Goal: Information Seeking & Learning: Learn about a topic

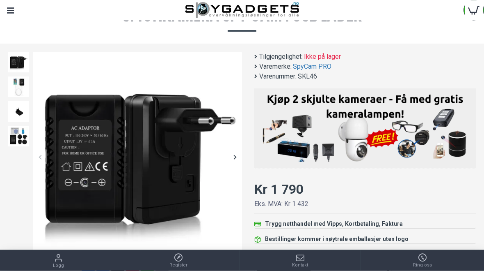
scroll to position [56, 0]
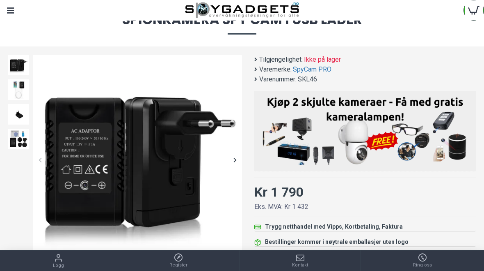
click at [19, 95] on img at bounding box center [18, 89] width 21 height 21
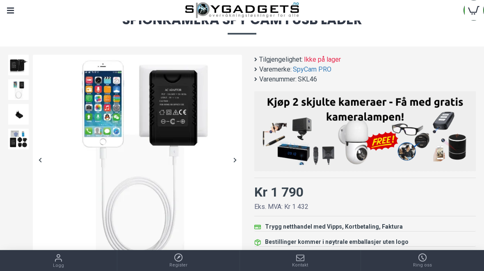
click at [20, 115] on img at bounding box center [18, 114] width 21 height 21
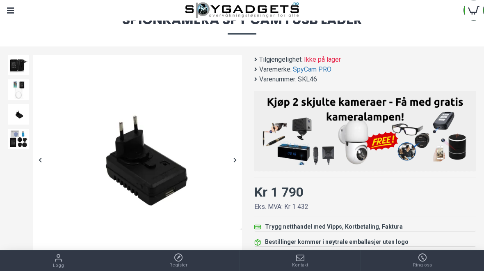
click at [21, 141] on img at bounding box center [18, 138] width 21 height 21
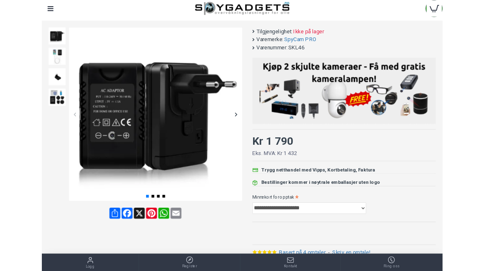
scroll to position [77, 0]
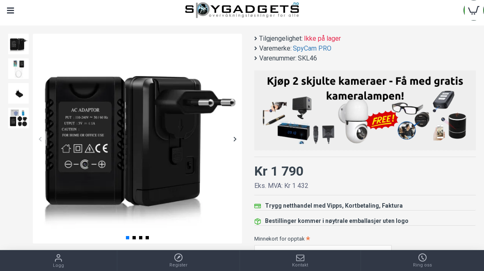
click at [21, 72] on img at bounding box center [18, 68] width 21 height 21
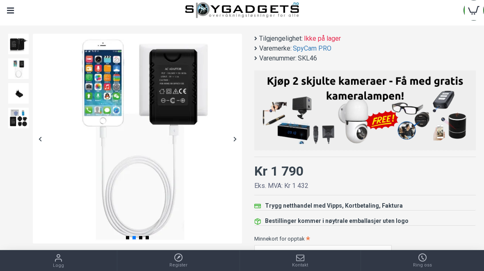
click at [17, 92] on img at bounding box center [18, 93] width 21 height 21
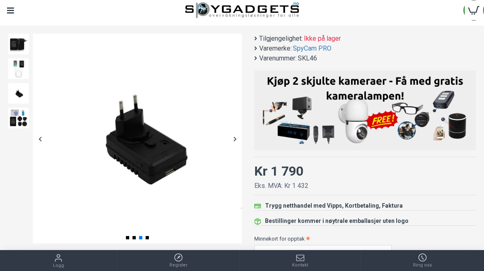
click at [17, 118] on img at bounding box center [18, 118] width 21 height 21
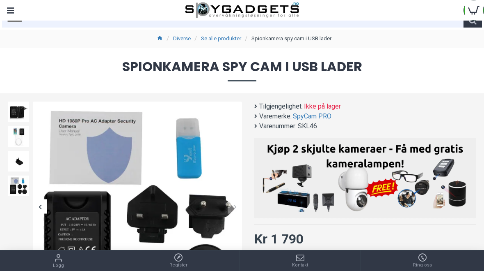
scroll to position [0, 0]
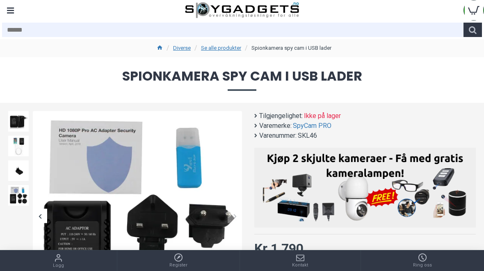
click at [212, 49] on link "Se alle produkter" at bounding box center [221, 48] width 40 height 8
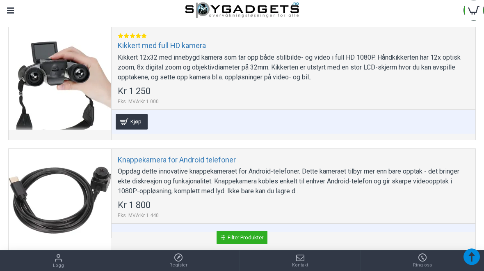
scroll to position [5334, 0]
